Goal: Task Accomplishment & Management: Use online tool/utility

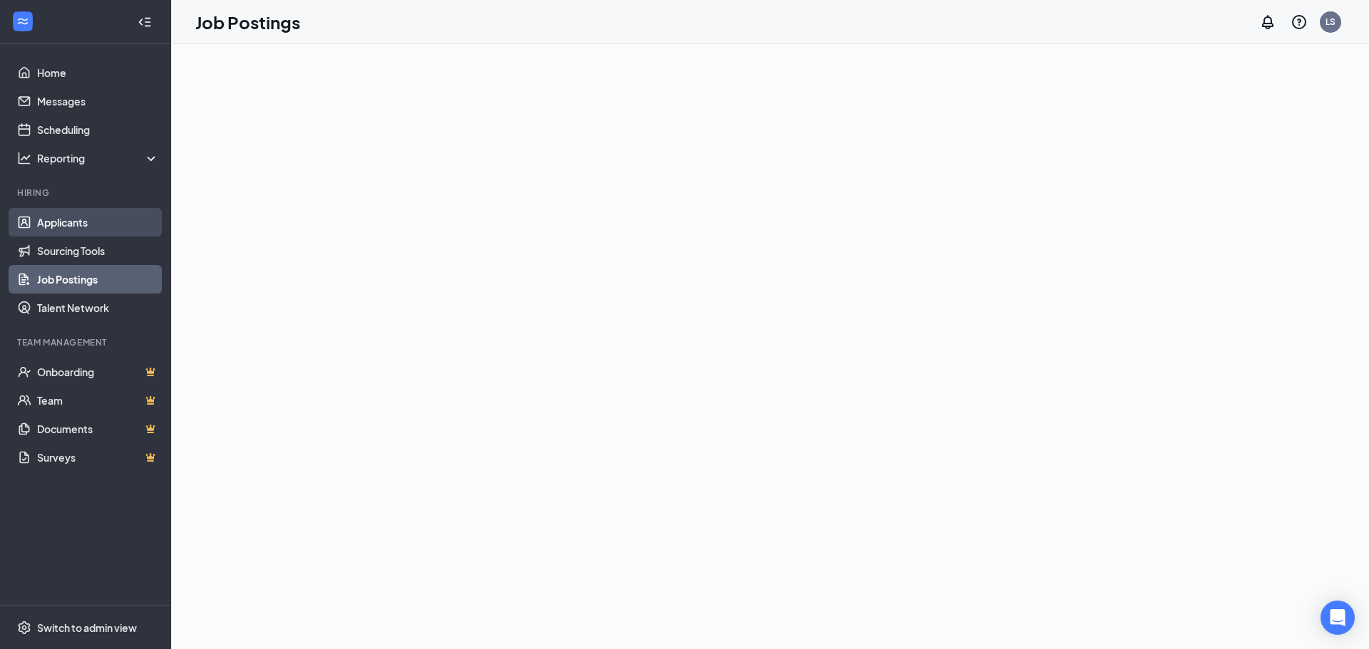
click at [81, 220] on link "Applicants" at bounding box center [98, 222] width 122 height 29
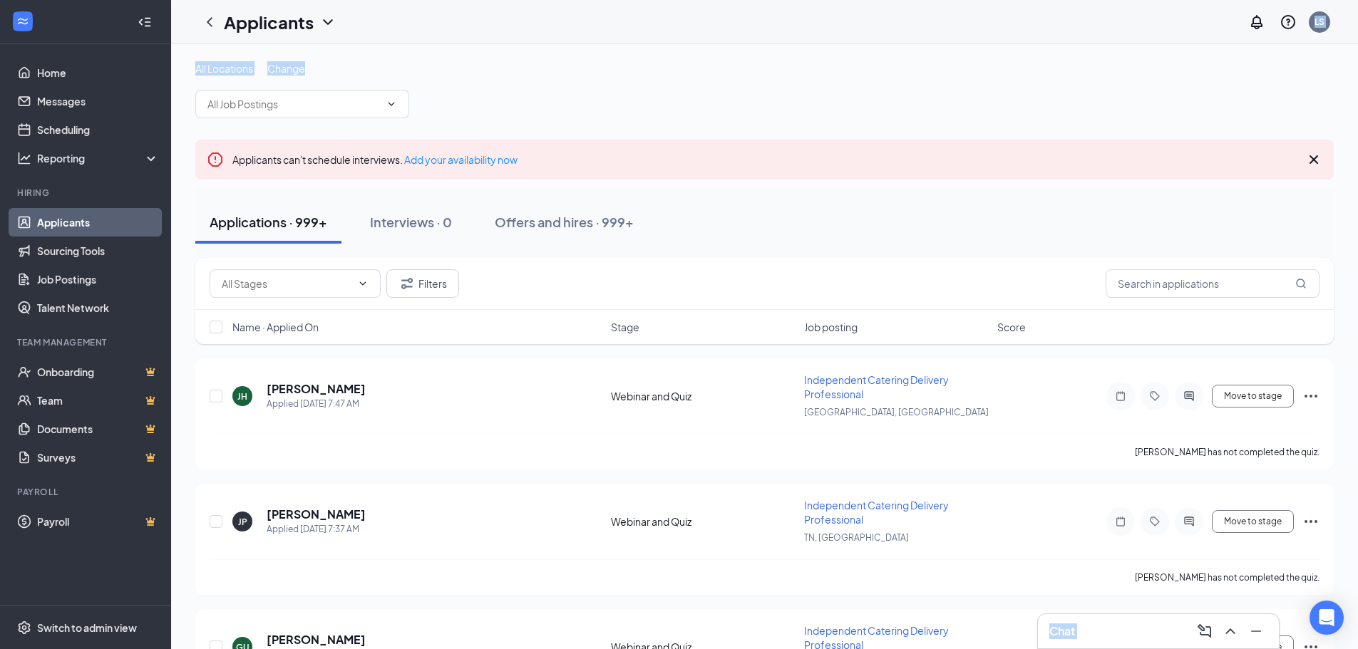
drag, startPoint x: 513, startPoint y: 57, endPoint x: 523, endPoint y: -74, distance: 131.6
click at [523, 0] on html "Home Messages Scheduling Reporting Hiring Applicants Sourcing Tools Job Posting…" at bounding box center [679, 324] width 1358 height 649
click at [1168, 280] on input "text" at bounding box center [1213, 283] width 214 height 29
type input "K"
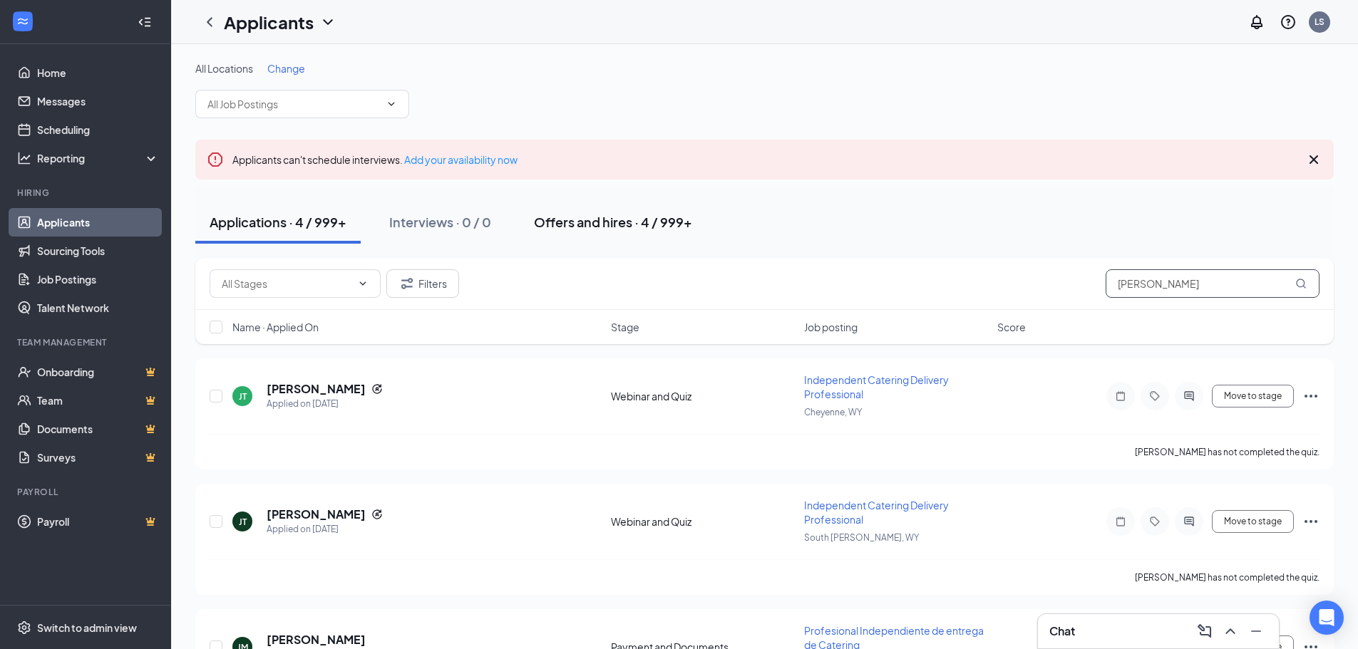
type input "[PERSON_NAME]"
click at [632, 227] on div "Offers and hires · 4 / 999+" at bounding box center [613, 222] width 158 height 18
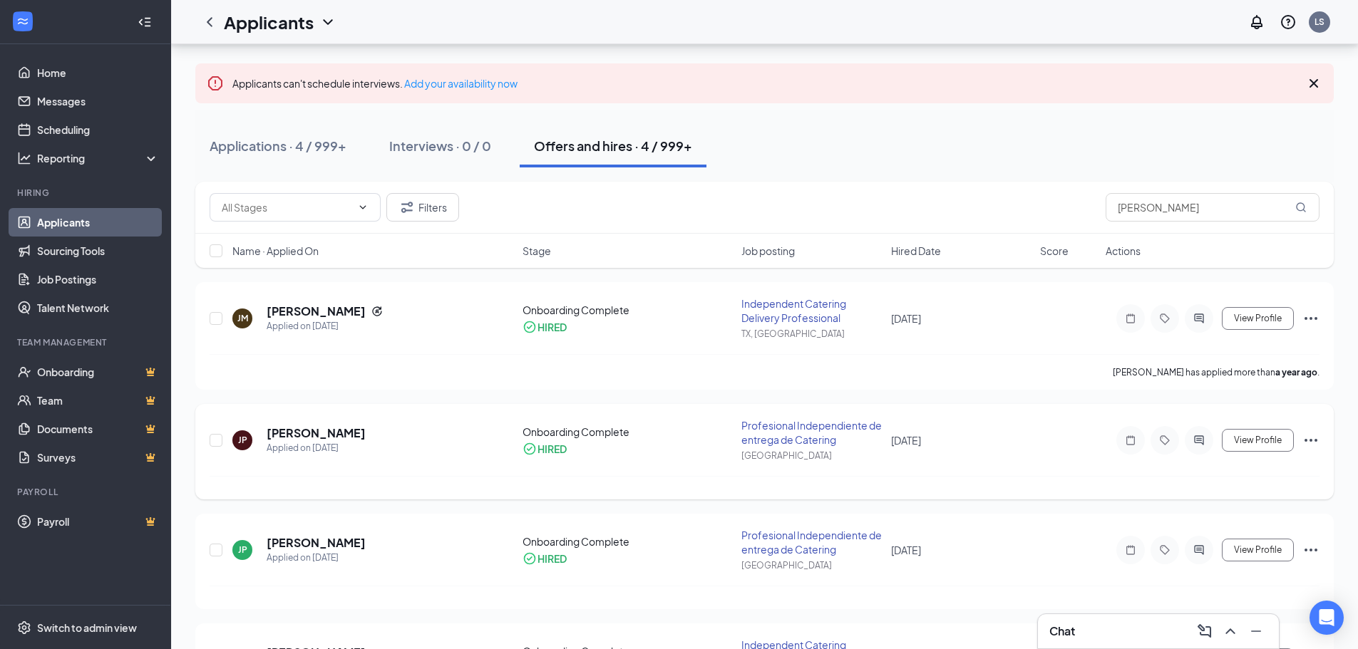
scroll to position [163, 0]
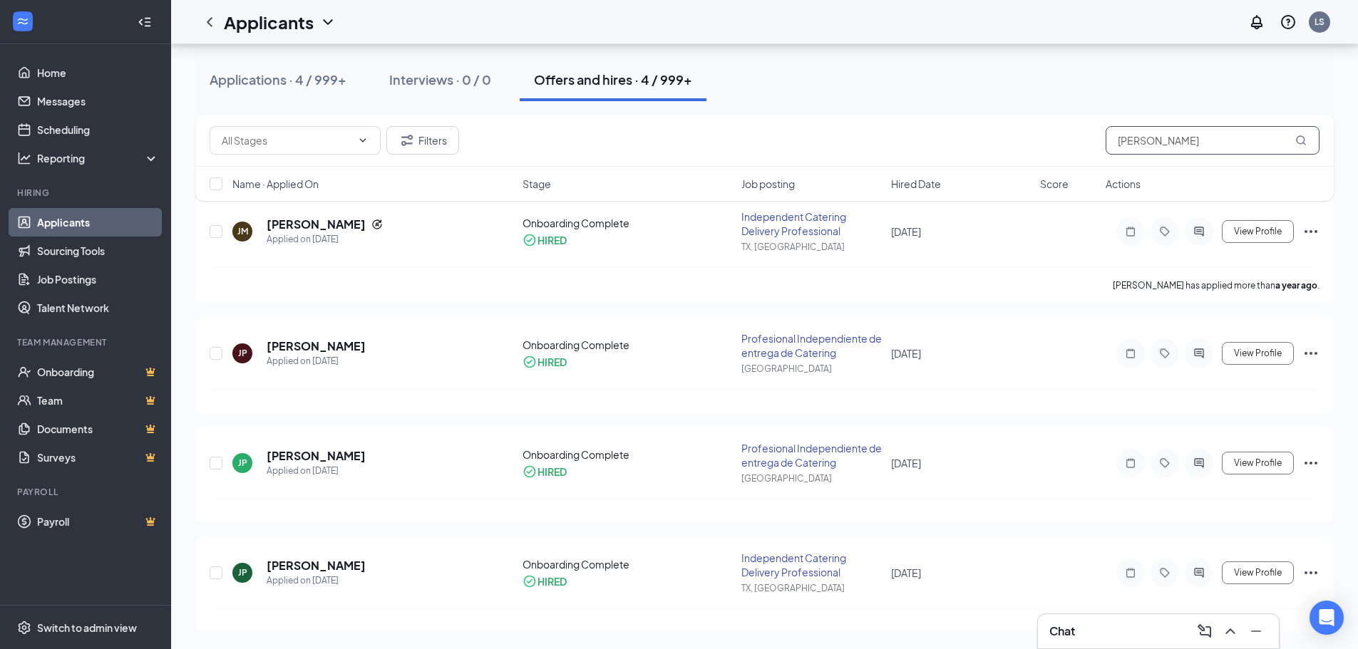
click at [1200, 137] on input "[PERSON_NAME]" at bounding box center [1213, 140] width 214 height 29
drag, startPoint x: 1200, startPoint y: 137, endPoint x: 919, endPoint y: 143, distance: 281.6
click at [919, 143] on div "Filters [PERSON_NAME]" at bounding box center [765, 140] width 1110 height 29
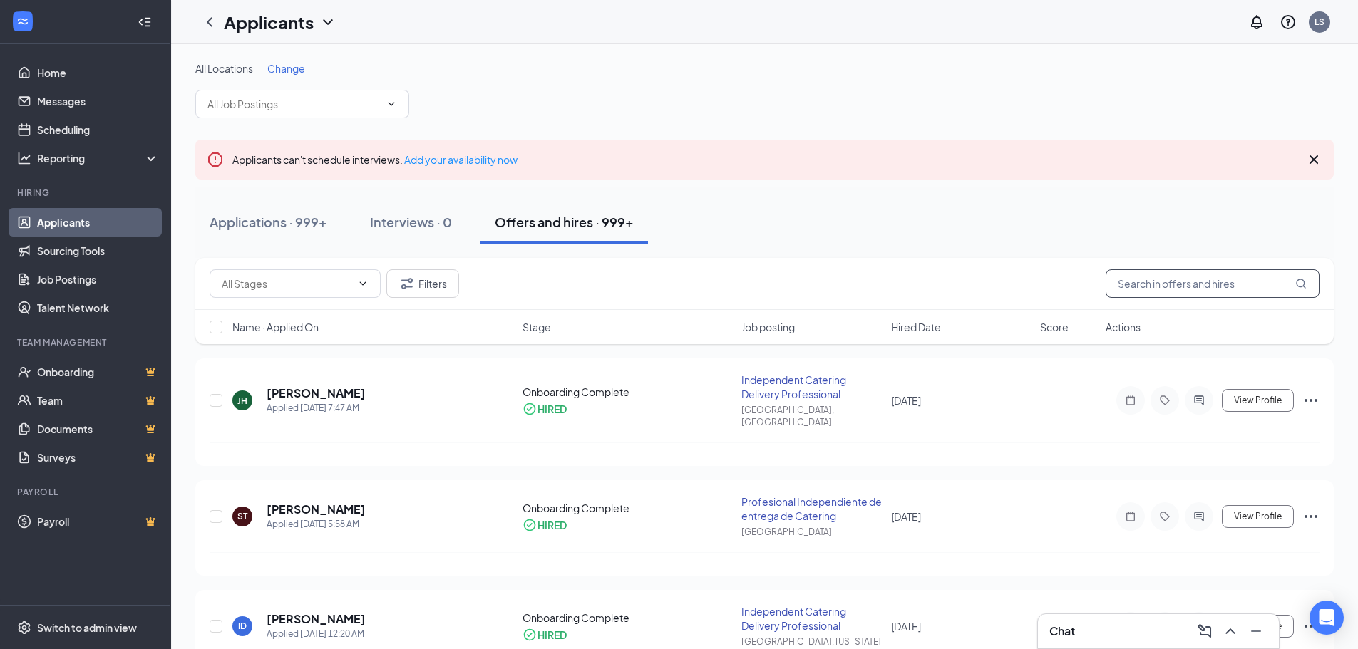
click at [1189, 283] on input "text" at bounding box center [1213, 283] width 214 height 29
type input "[EMAIL_ADDRESS][DOMAIN_NAME]"
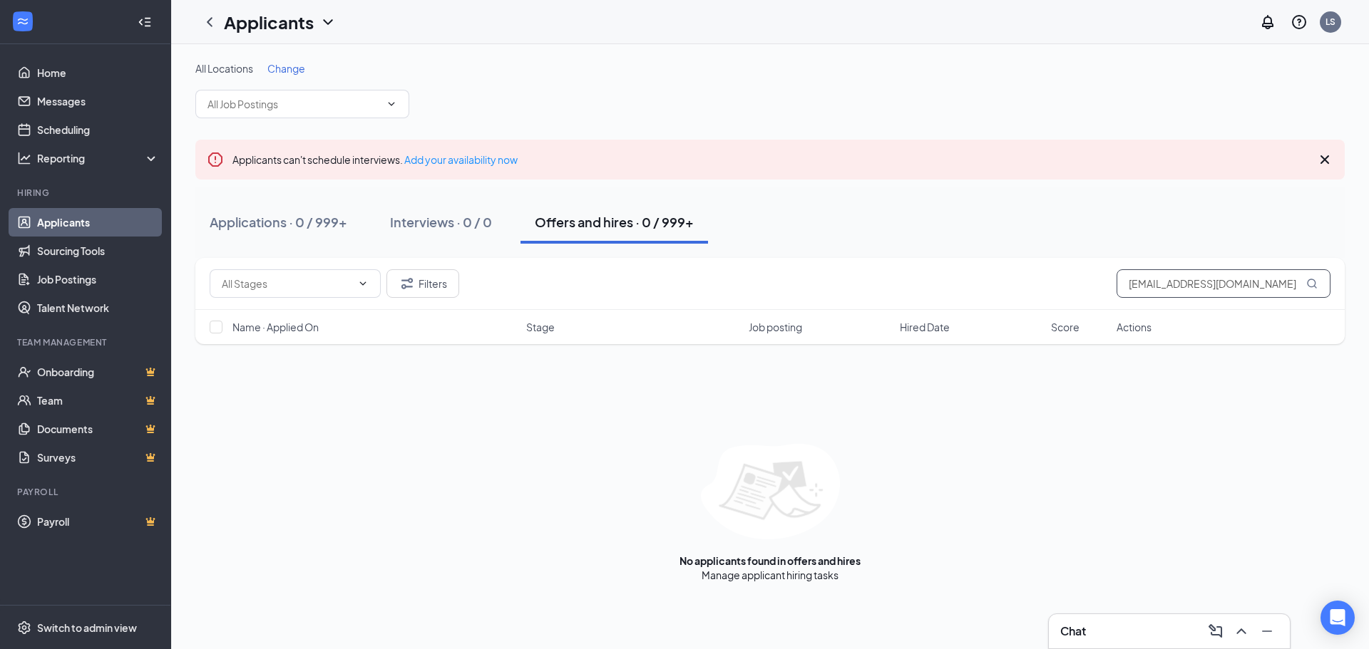
drag, startPoint x: 1275, startPoint y: 285, endPoint x: 571, endPoint y: 307, distance: 703.9
click at [571, 304] on div "Filters [EMAIL_ADDRESS][DOMAIN_NAME]" at bounding box center [769, 284] width 1149 height 52
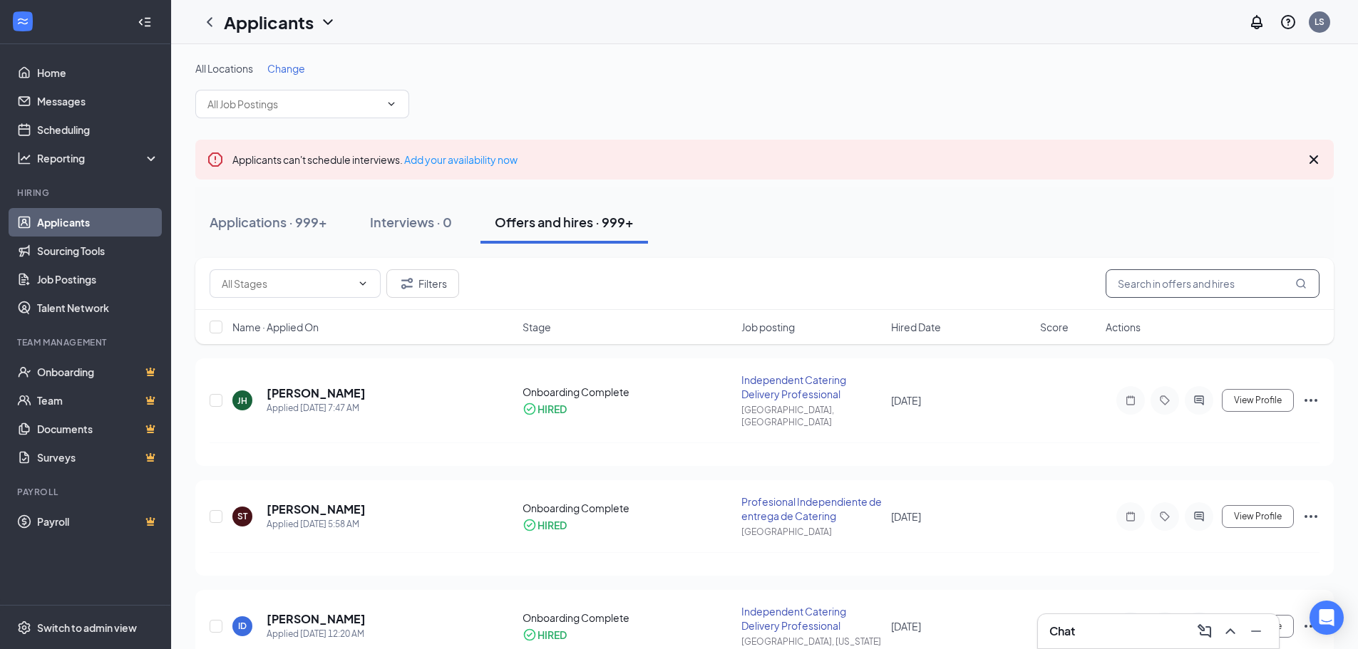
click at [1138, 285] on input "text" at bounding box center [1213, 283] width 214 height 29
paste input "[EMAIL_ADDRESS][DOMAIN_NAME]"
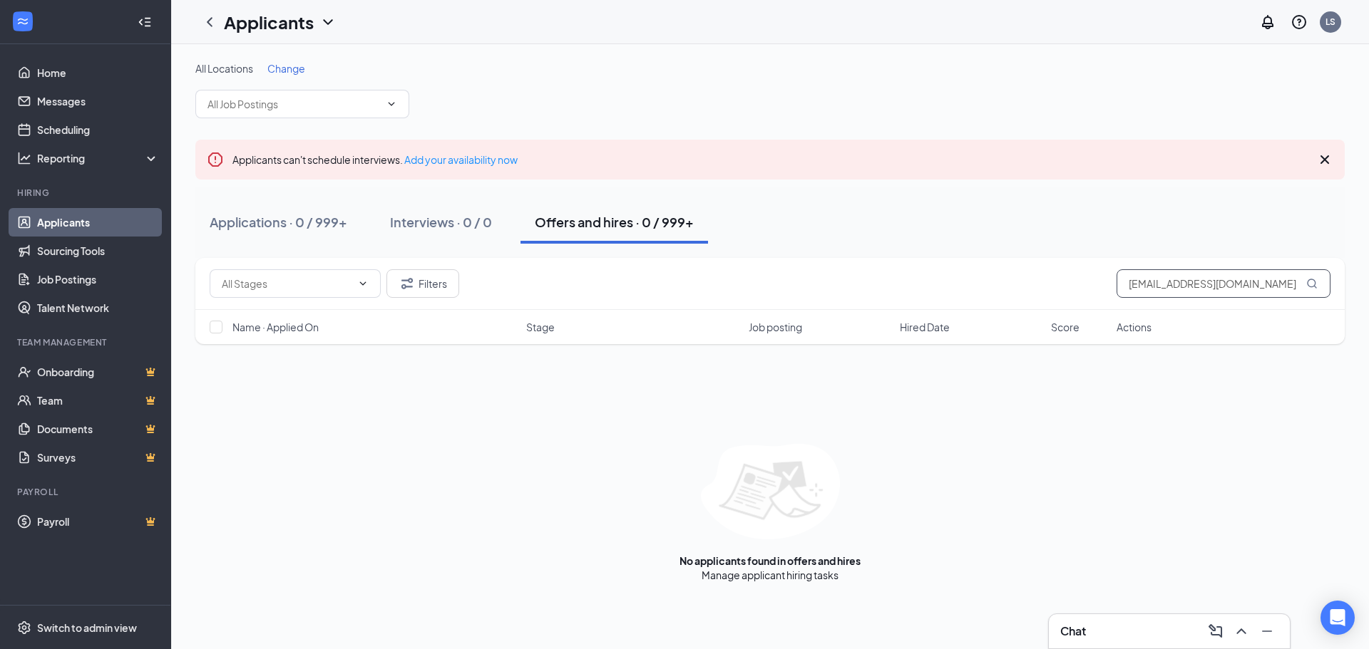
type input "[EMAIL_ADDRESS][DOMAIN_NAME]"
